Goal: Check status: Check status

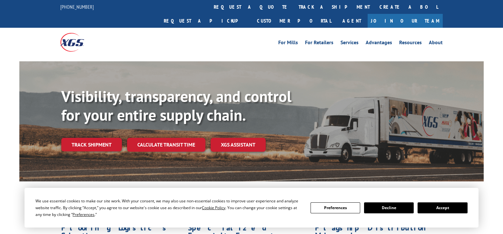
click at [451, 208] on button "Accept" at bounding box center [443, 207] width 50 height 11
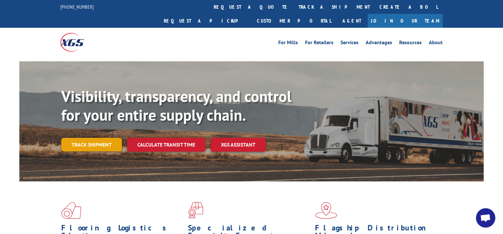
click at [89, 138] on link "Track shipment" at bounding box center [91, 145] width 61 height 14
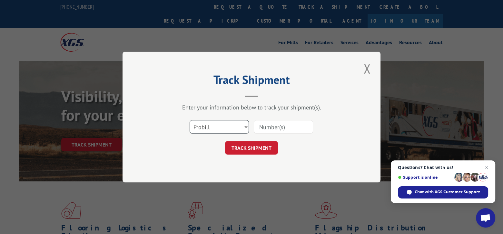
click at [222, 124] on select "Select category... Probill BOL PO" at bounding box center [219, 127] width 59 height 14
select select "po"
click at [190, 120] on select "Select category... Probill BOL PO" at bounding box center [219, 127] width 59 height 14
click at [274, 131] on input at bounding box center [283, 127] width 59 height 14
paste input "[PHONE_NUMBER]"
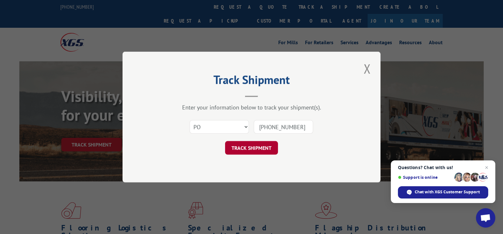
type input "[PHONE_NUMBER]"
click at [253, 146] on button "TRACK SHIPMENT" at bounding box center [251, 148] width 53 height 14
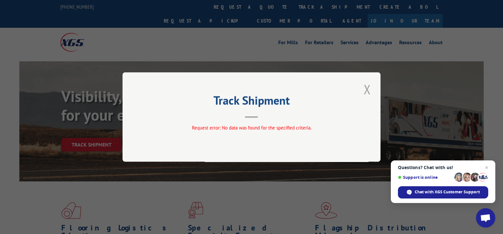
drag, startPoint x: 363, startPoint y: 88, endPoint x: 276, endPoint y: 105, distance: 89.0
click at [363, 88] on button "Close modal" at bounding box center [367, 89] width 11 height 18
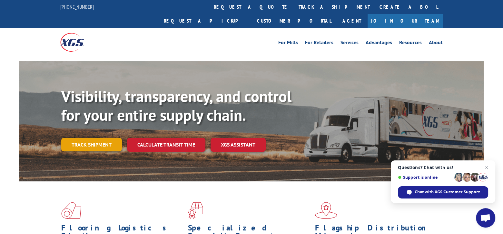
click at [111, 138] on link "Track shipment" at bounding box center [91, 145] width 61 height 14
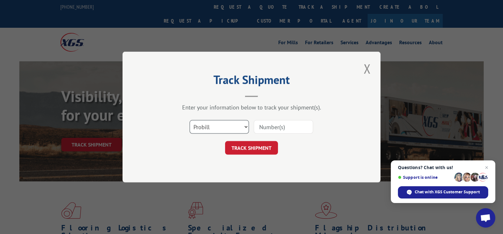
click at [204, 127] on select "Select category... Probill BOL PO" at bounding box center [219, 127] width 59 height 14
select select "po"
click at [190, 120] on select "Select category... Probill BOL PO" at bounding box center [219, 127] width 59 height 14
click at [288, 131] on input at bounding box center [283, 127] width 59 height 14
paste input "20520064"
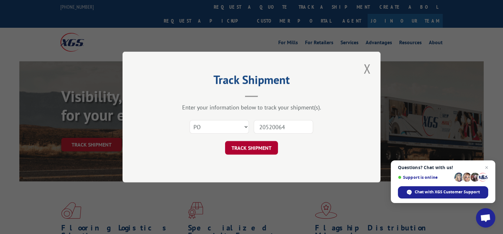
type input "20520064"
drag, startPoint x: 246, startPoint y: 147, endPoint x: 366, endPoint y: 167, distance: 122.0
click at [246, 147] on button "TRACK SHIPMENT" at bounding box center [251, 148] width 53 height 14
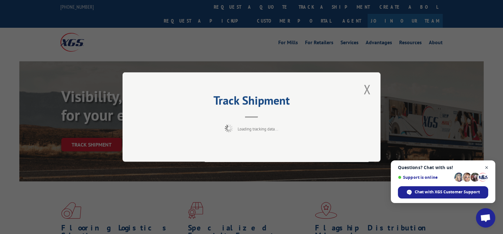
click at [487, 169] on span "Open chat" at bounding box center [487, 167] width 8 height 8
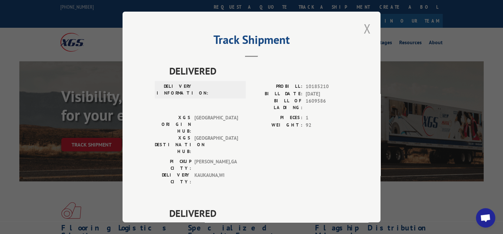
click at [362, 33] on button "Close modal" at bounding box center [367, 29] width 11 height 18
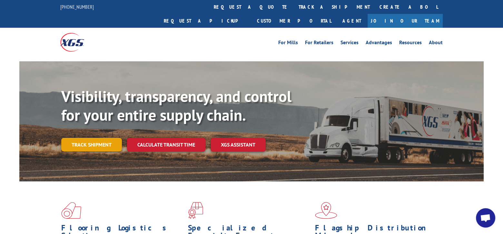
click at [108, 138] on link "Track shipment" at bounding box center [91, 145] width 61 height 14
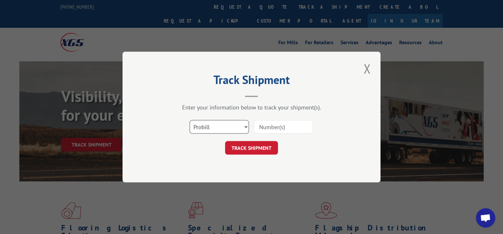
click at [242, 132] on select "Select category... Probill BOL PO" at bounding box center [219, 127] width 59 height 14
select select "po"
click at [190, 120] on select "Select category... Probill BOL PO" at bounding box center [219, 127] width 59 height 14
click at [284, 125] on input at bounding box center [283, 127] width 59 height 14
paste input "20520257"
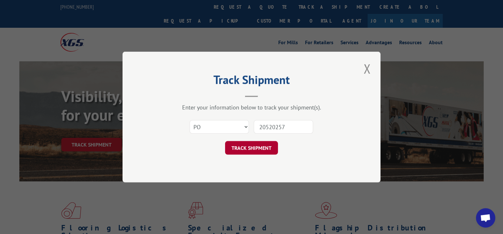
type input "20520257"
click at [252, 145] on button "TRACK SHIPMENT" at bounding box center [251, 148] width 53 height 14
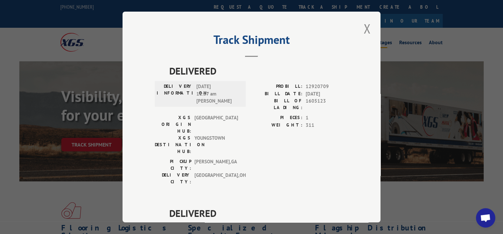
click at [368, 31] on button "Close modal" at bounding box center [367, 29] width 11 height 18
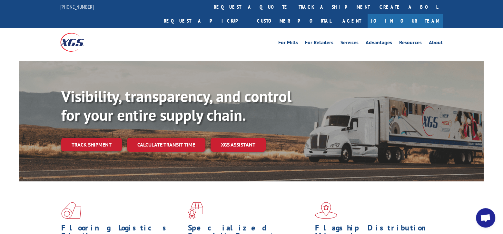
click at [100, 138] on link "Track shipment" at bounding box center [91, 145] width 61 height 14
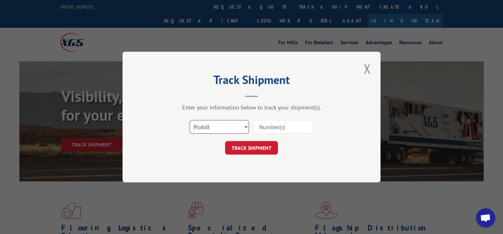
click at [221, 126] on select "Select category... Probill BOL PO" at bounding box center [219, 127] width 59 height 14
select select "po"
click at [190, 120] on select "Select category... Probill BOL PO" at bounding box center [219, 127] width 59 height 14
click at [263, 125] on input at bounding box center [283, 127] width 59 height 14
paste input "20520361"
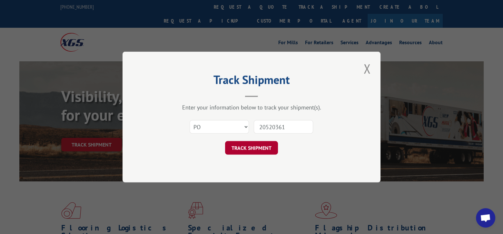
type input "20520361"
click at [262, 145] on button "TRACK SHIPMENT" at bounding box center [251, 148] width 53 height 14
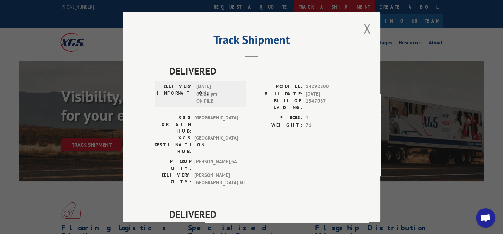
drag, startPoint x: 361, startPoint y: 32, endPoint x: 253, endPoint y: 11, distance: 110.4
click at [362, 32] on button "Close modal" at bounding box center [367, 29] width 11 height 18
